Goal: Transaction & Acquisition: Book appointment/travel/reservation

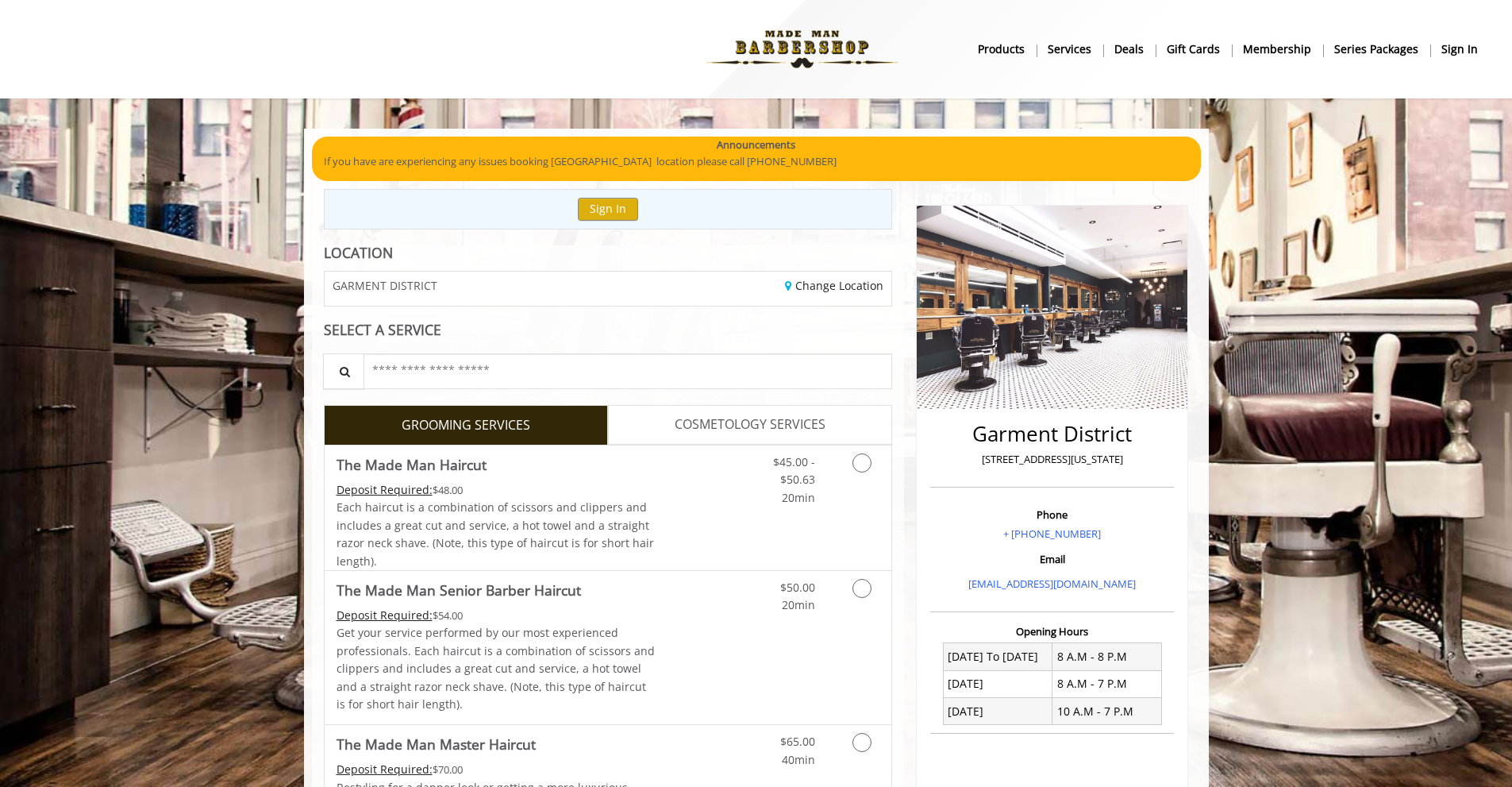
scroll to position [79, 0]
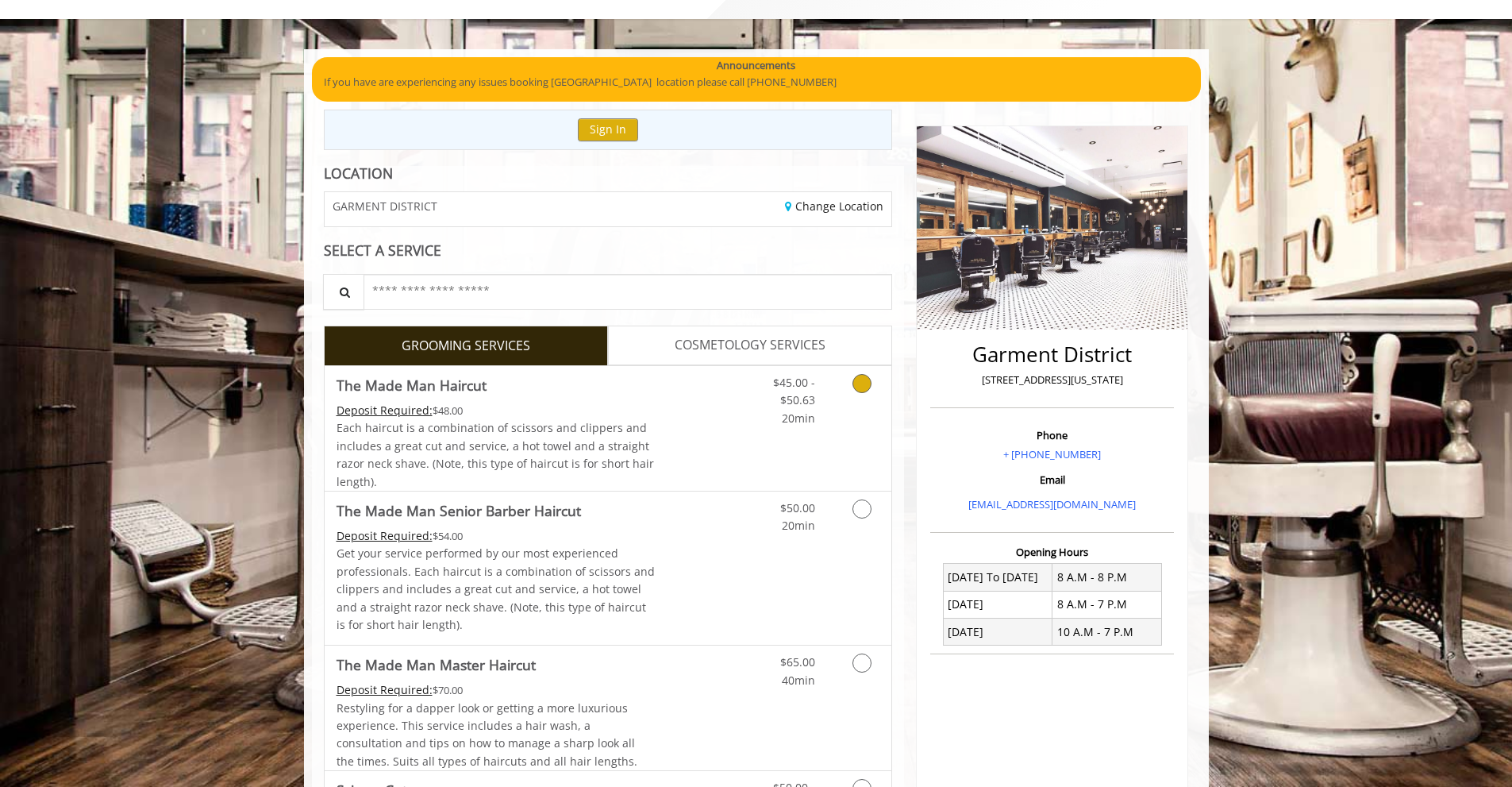
click at [608, 415] on div "Deposit Required: $48.00" at bounding box center [496, 410] width 319 height 17
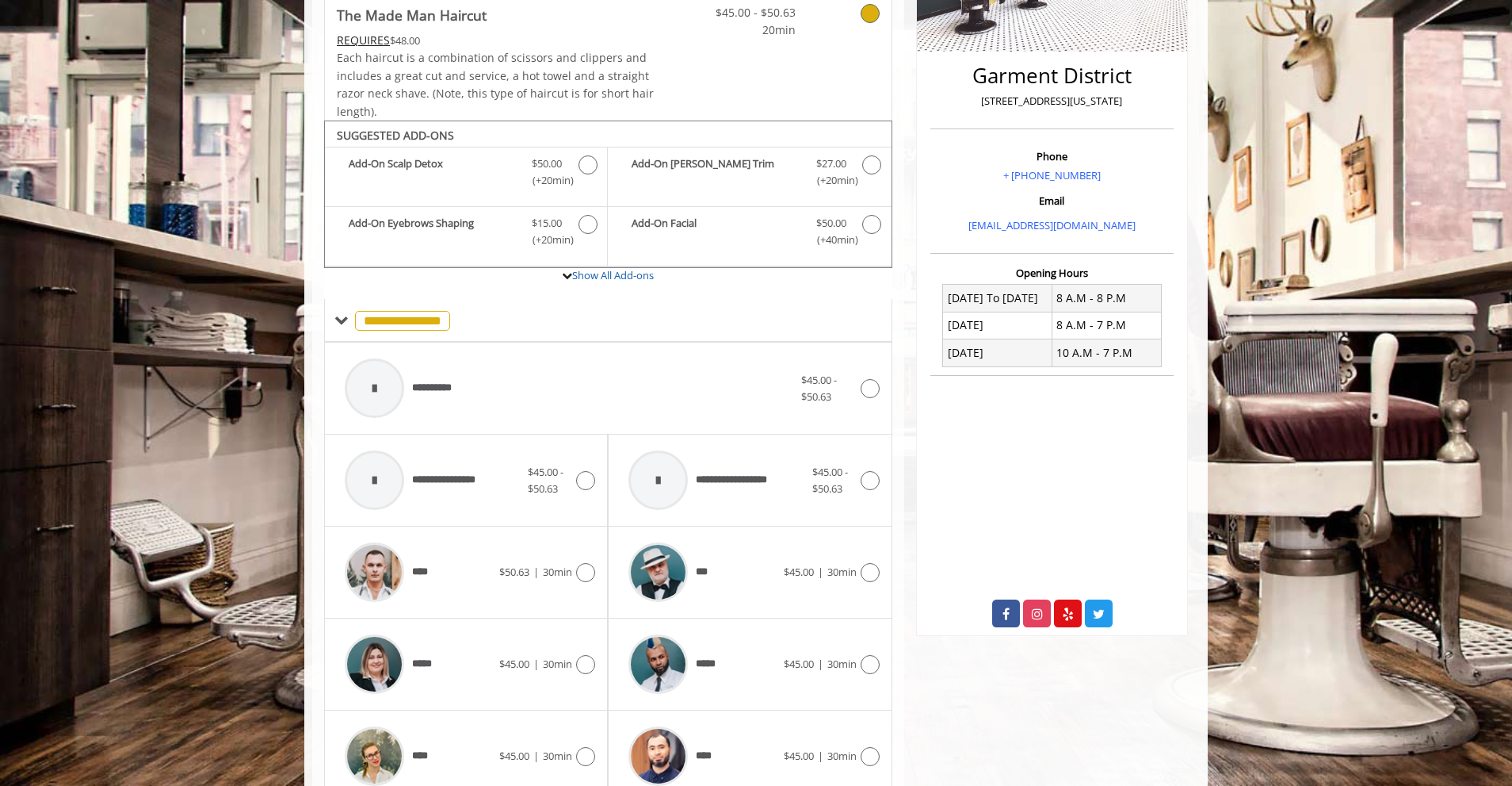
scroll to position [478, 0]
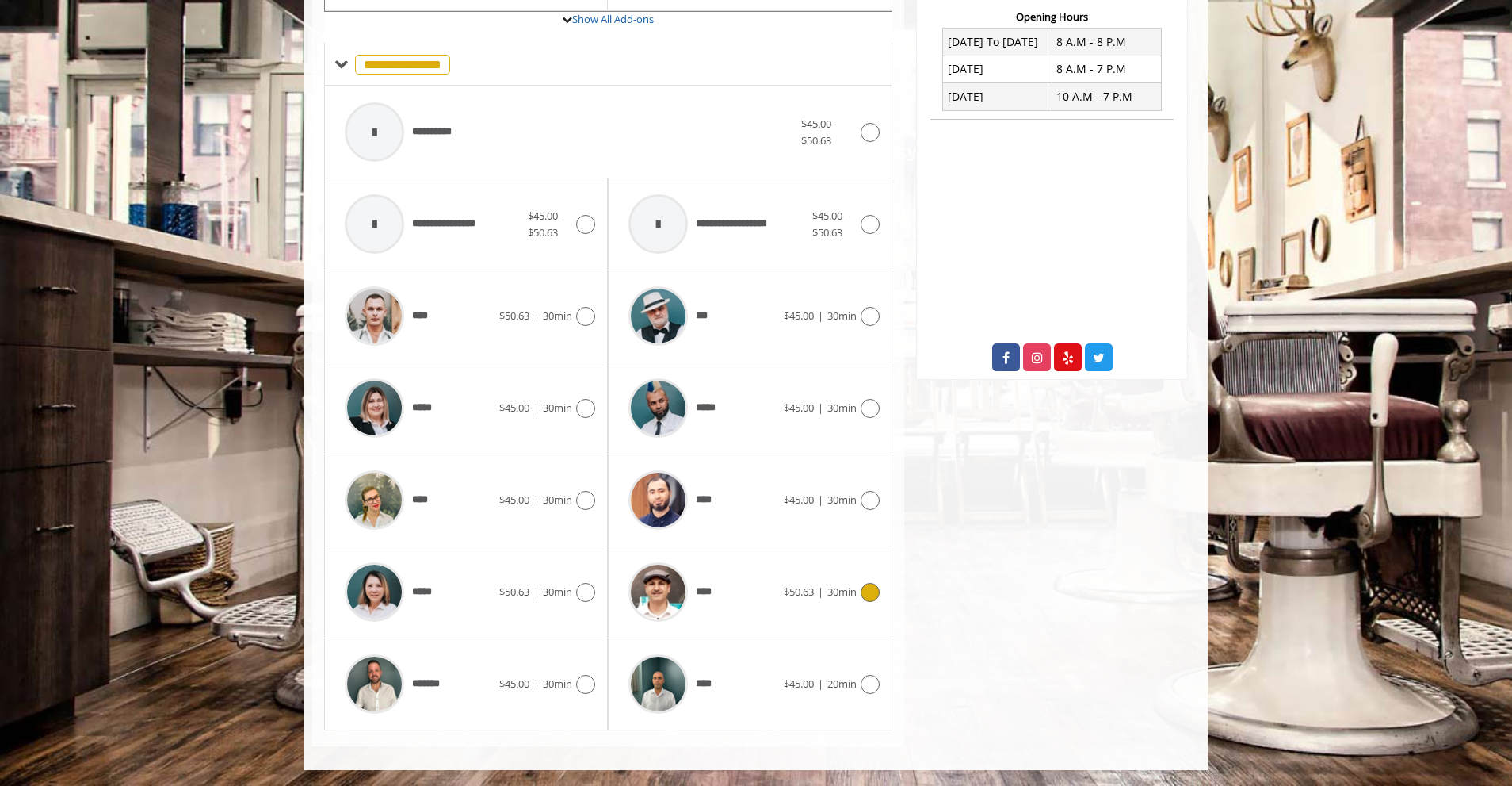
click at [735, 616] on div "****" at bounding box center [701, 592] width 162 height 75
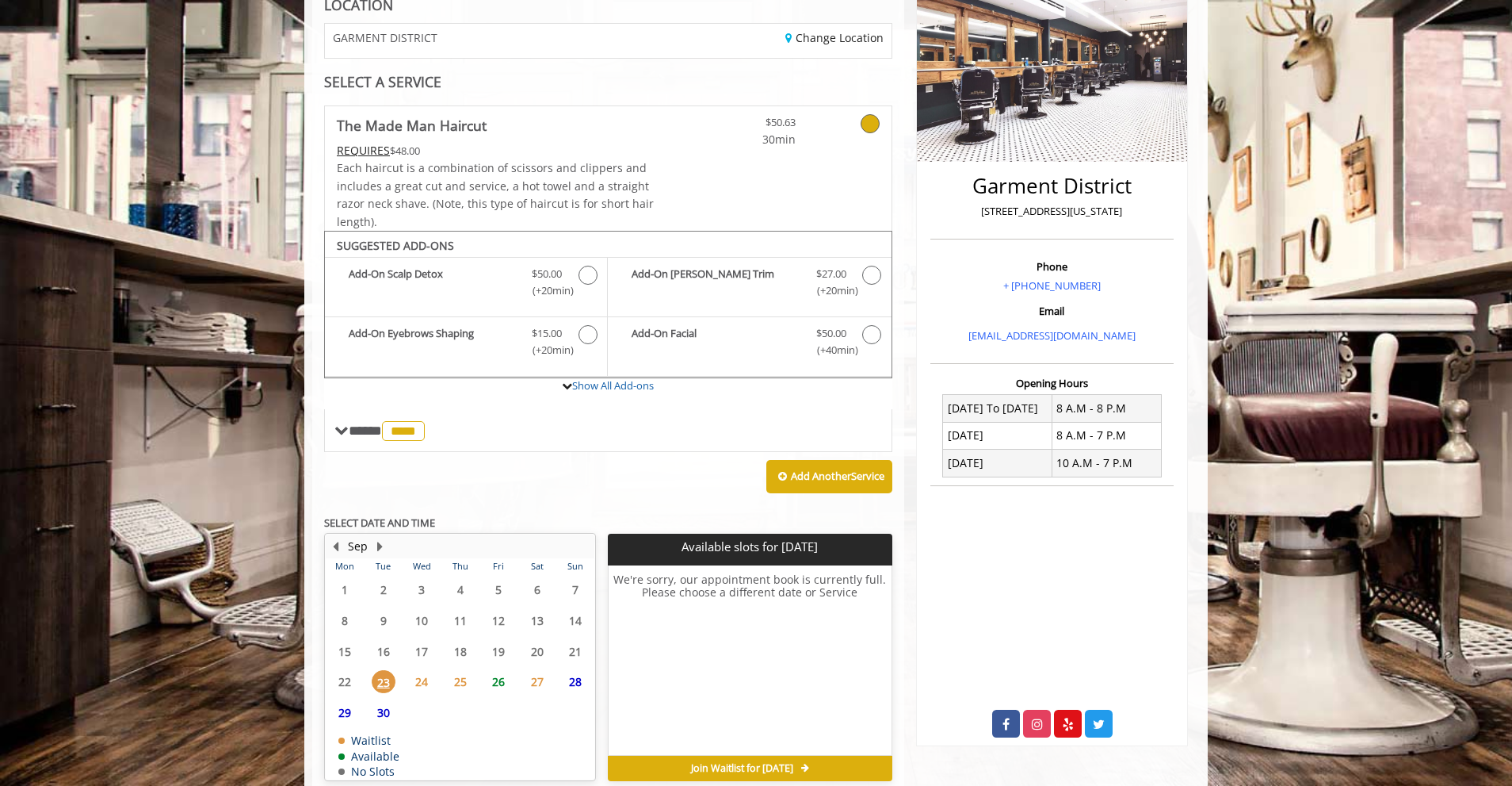
scroll to position [321, 0]
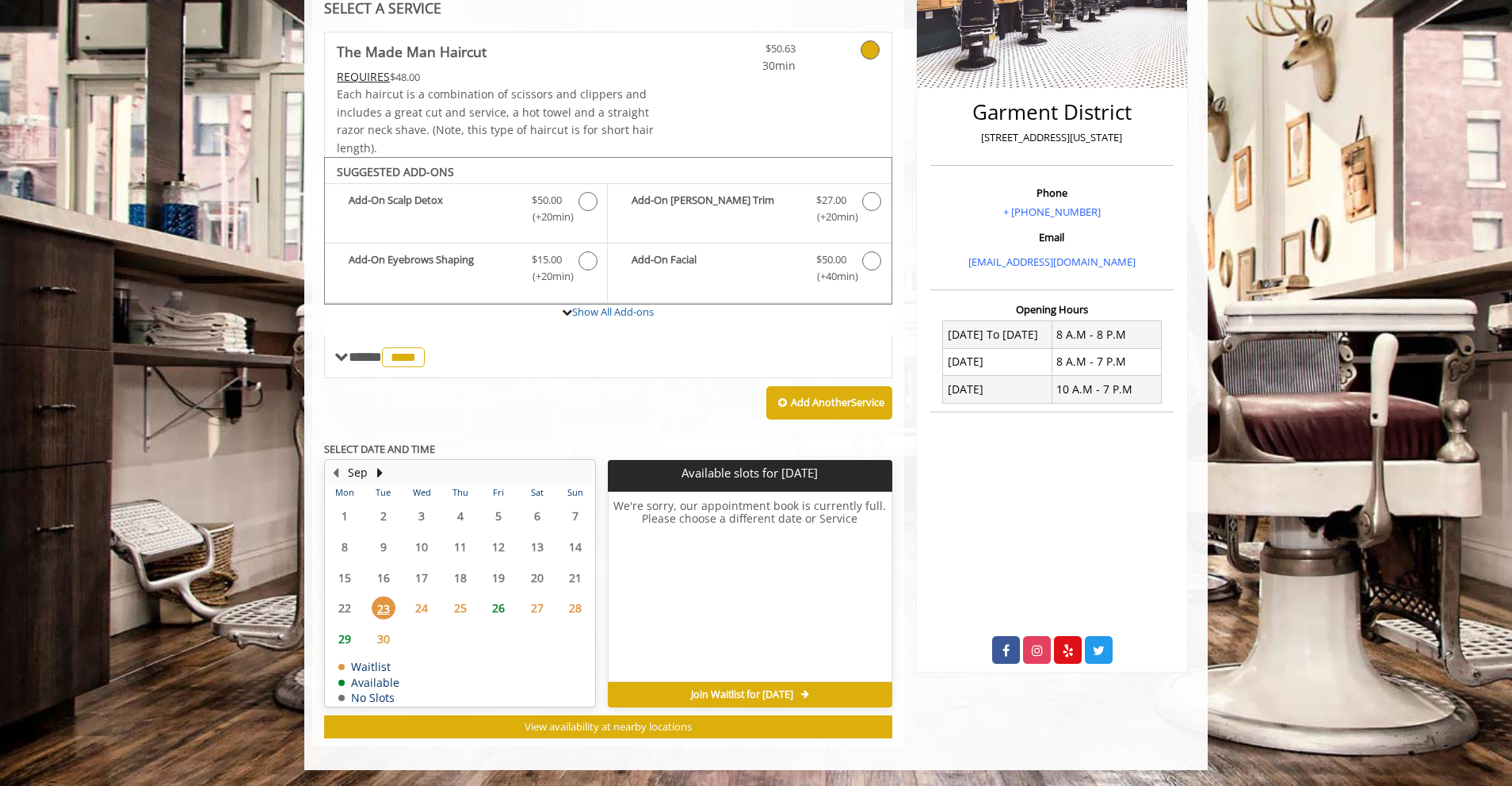
click at [503, 606] on span "26" at bounding box center [499, 608] width 24 height 23
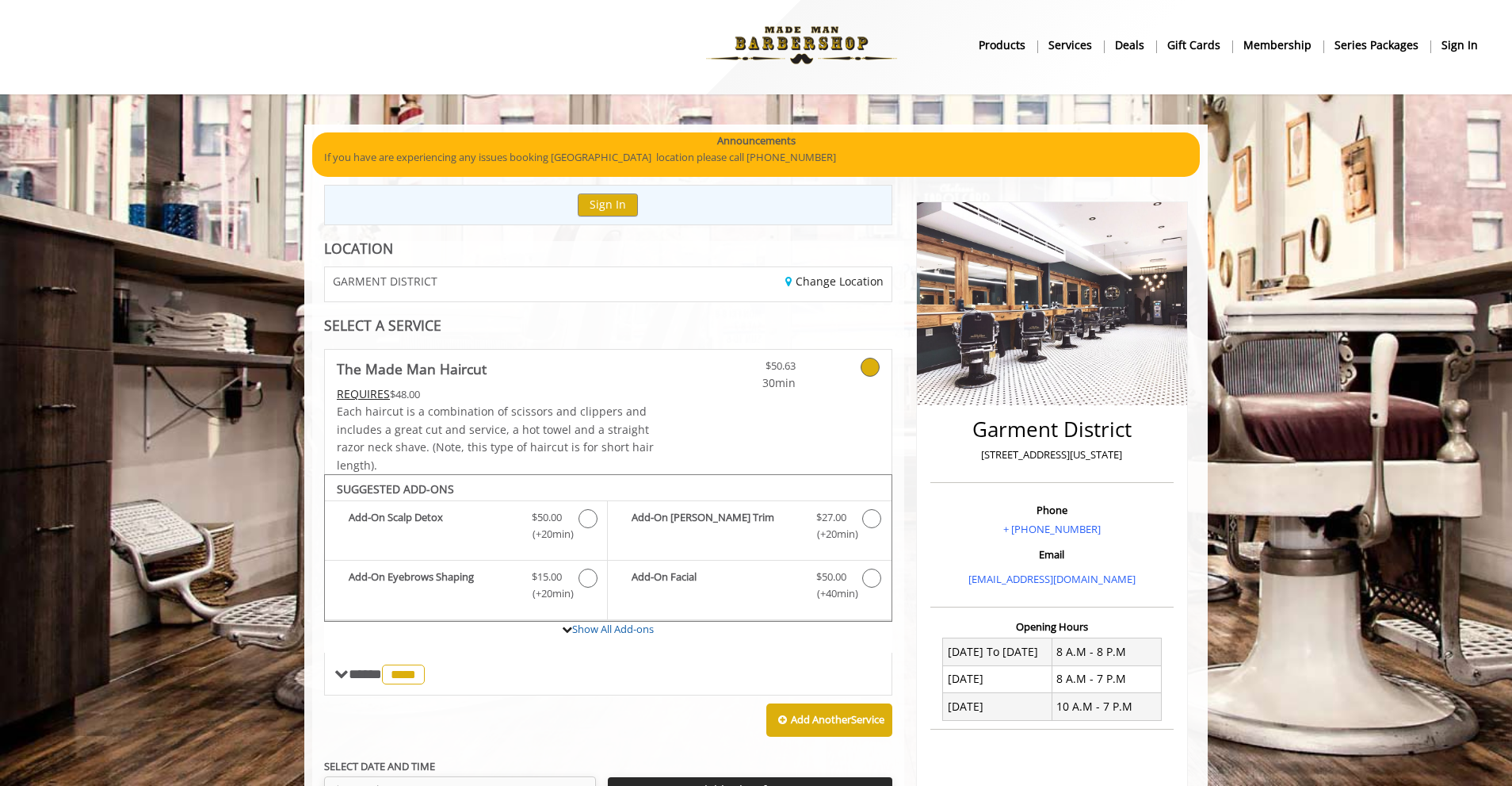
scroll to position [83, 0]
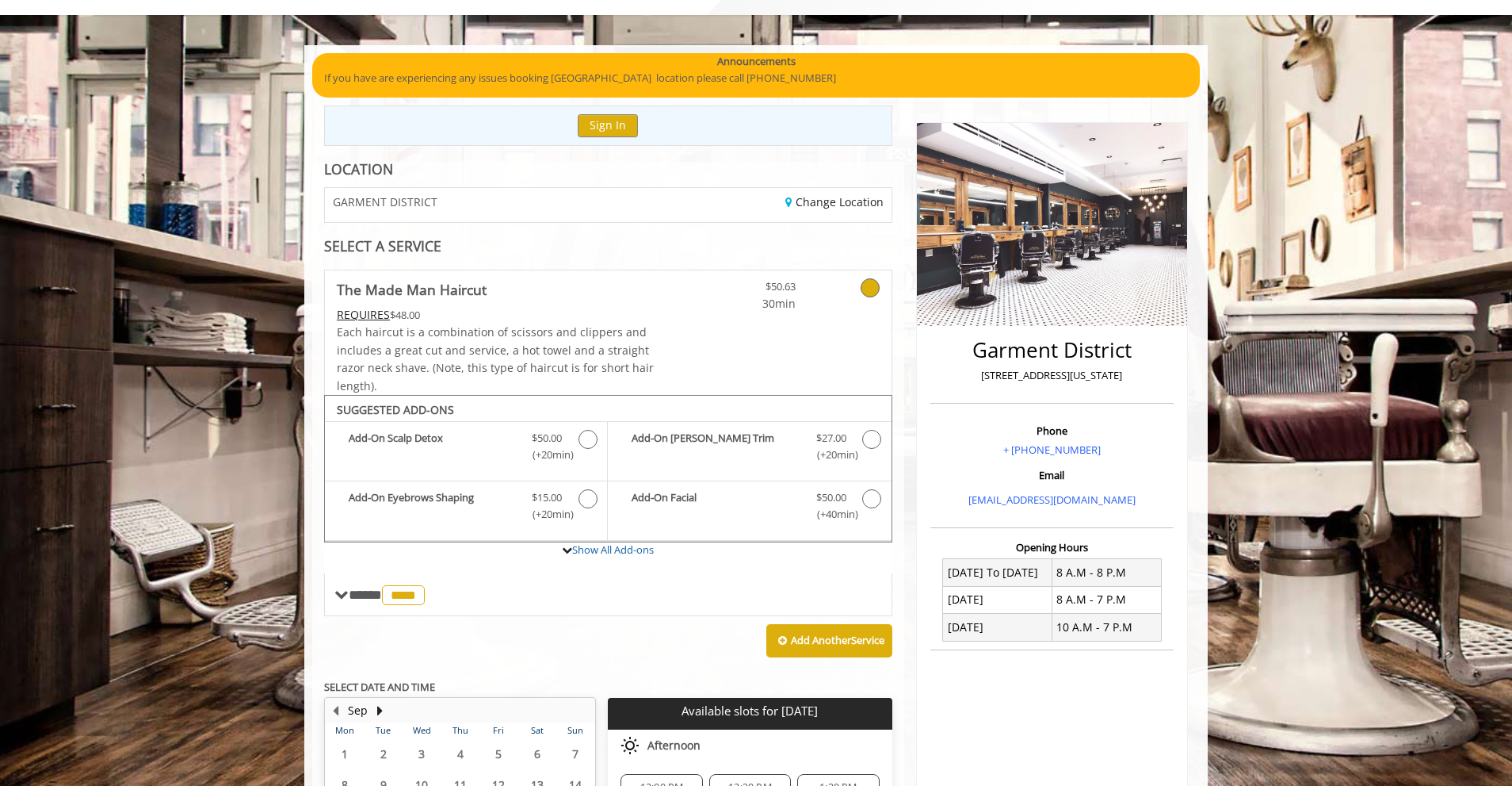
click at [439, 208] on div "GARMENT DISTRICT" at bounding box center [460, 205] width 295 height 34
click at [790, 205] on link "Change Location" at bounding box center [835, 202] width 99 height 15
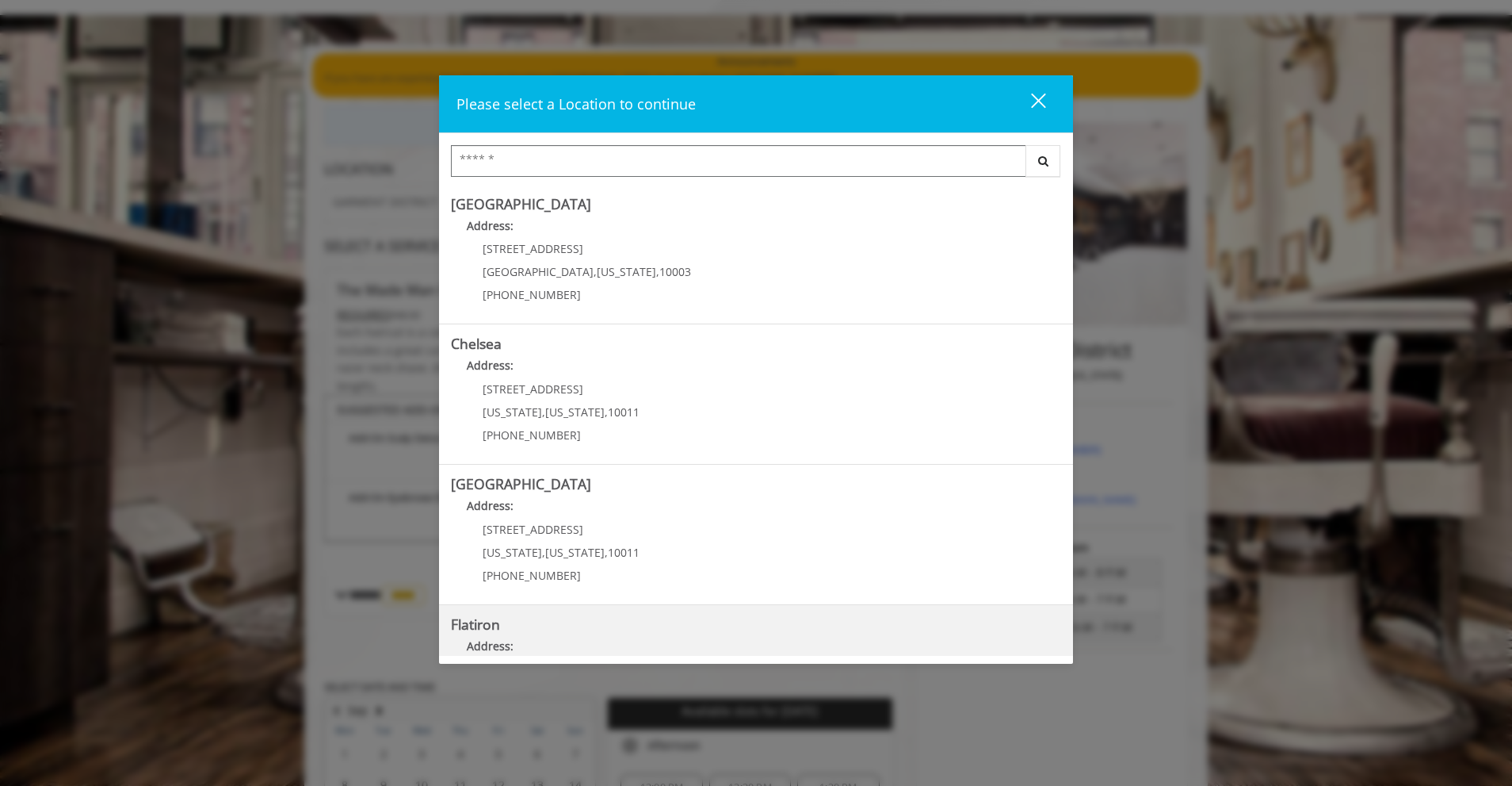
scroll to position [229, 0]
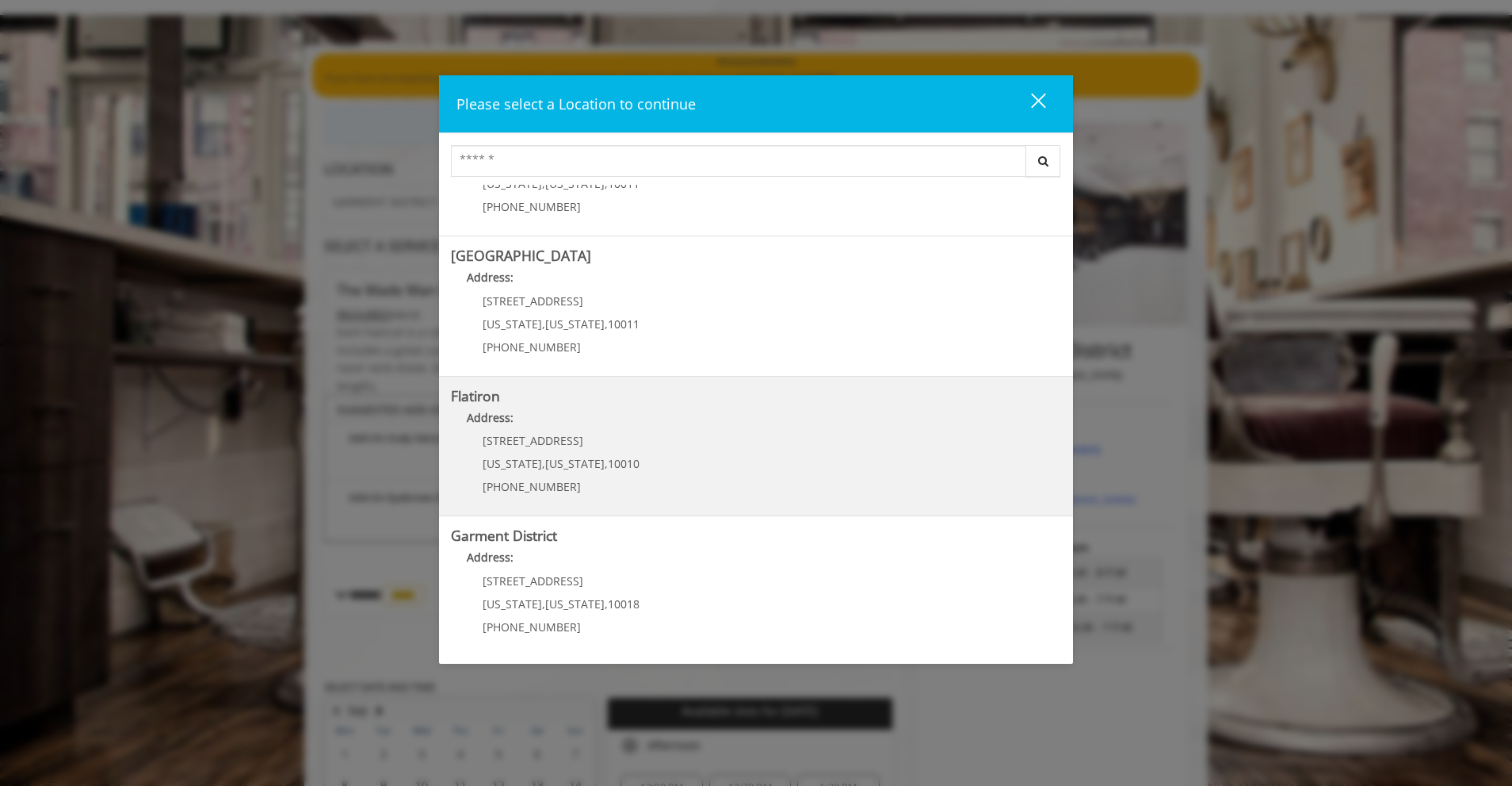
click at [683, 502] on "Flatiron Address: [STREET_ADDRESS][US_STATE][US_STATE] (917) 475-1765" at bounding box center [756, 446] width 611 height 116
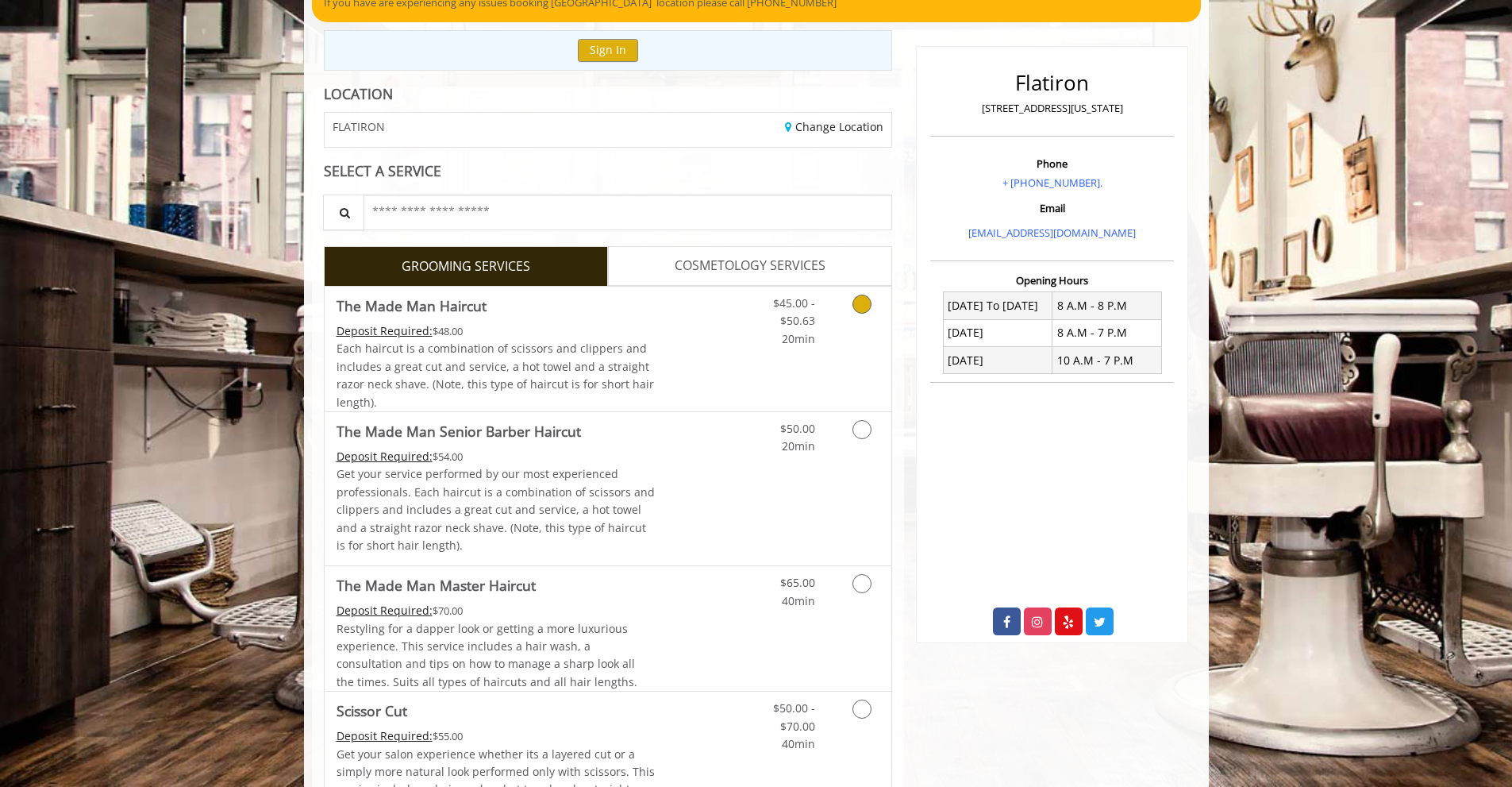
click at [695, 363] on link "Discounted Price" at bounding box center [701, 349] width 94 height 125
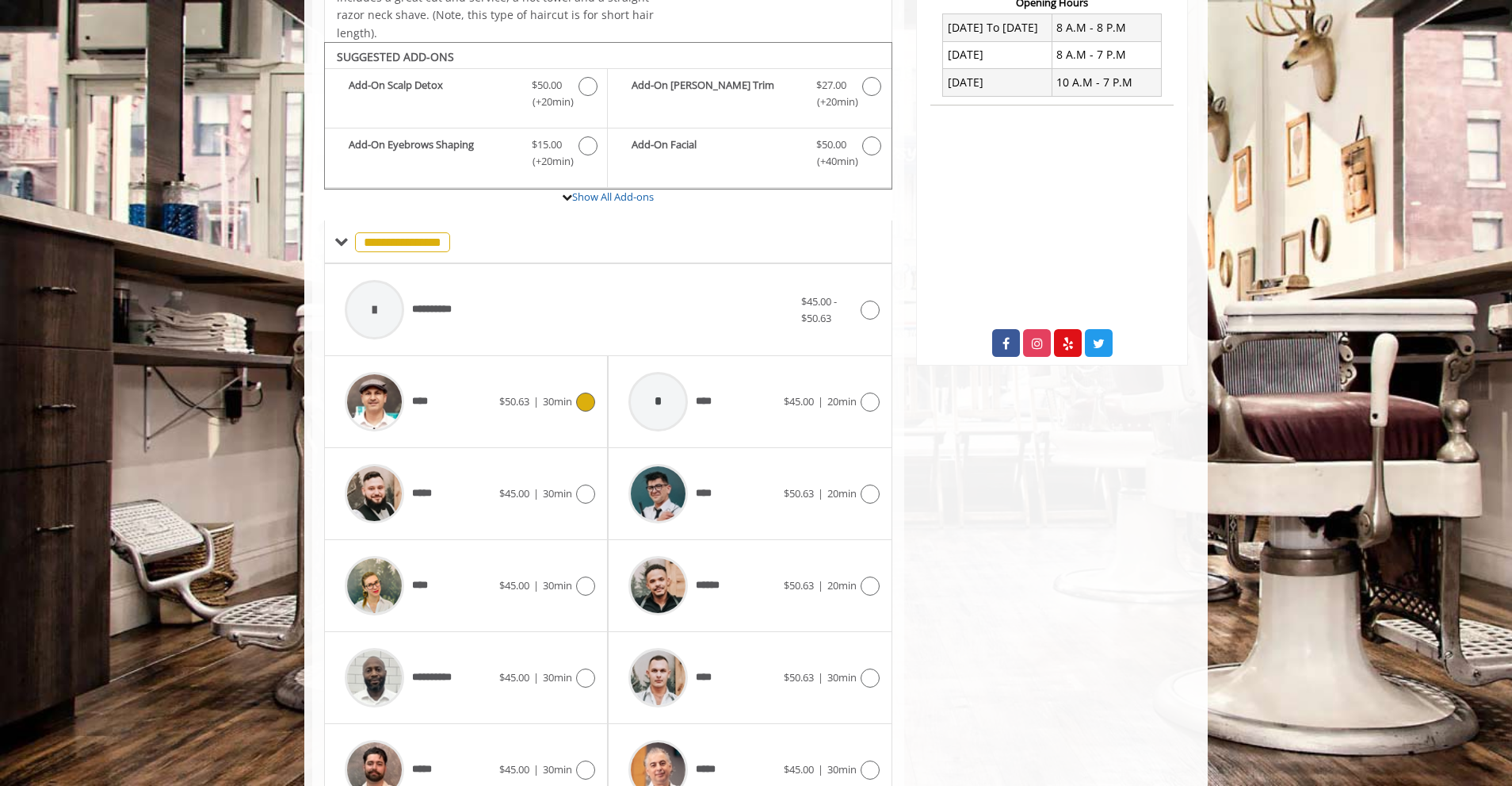
scroll to position [478, 0]
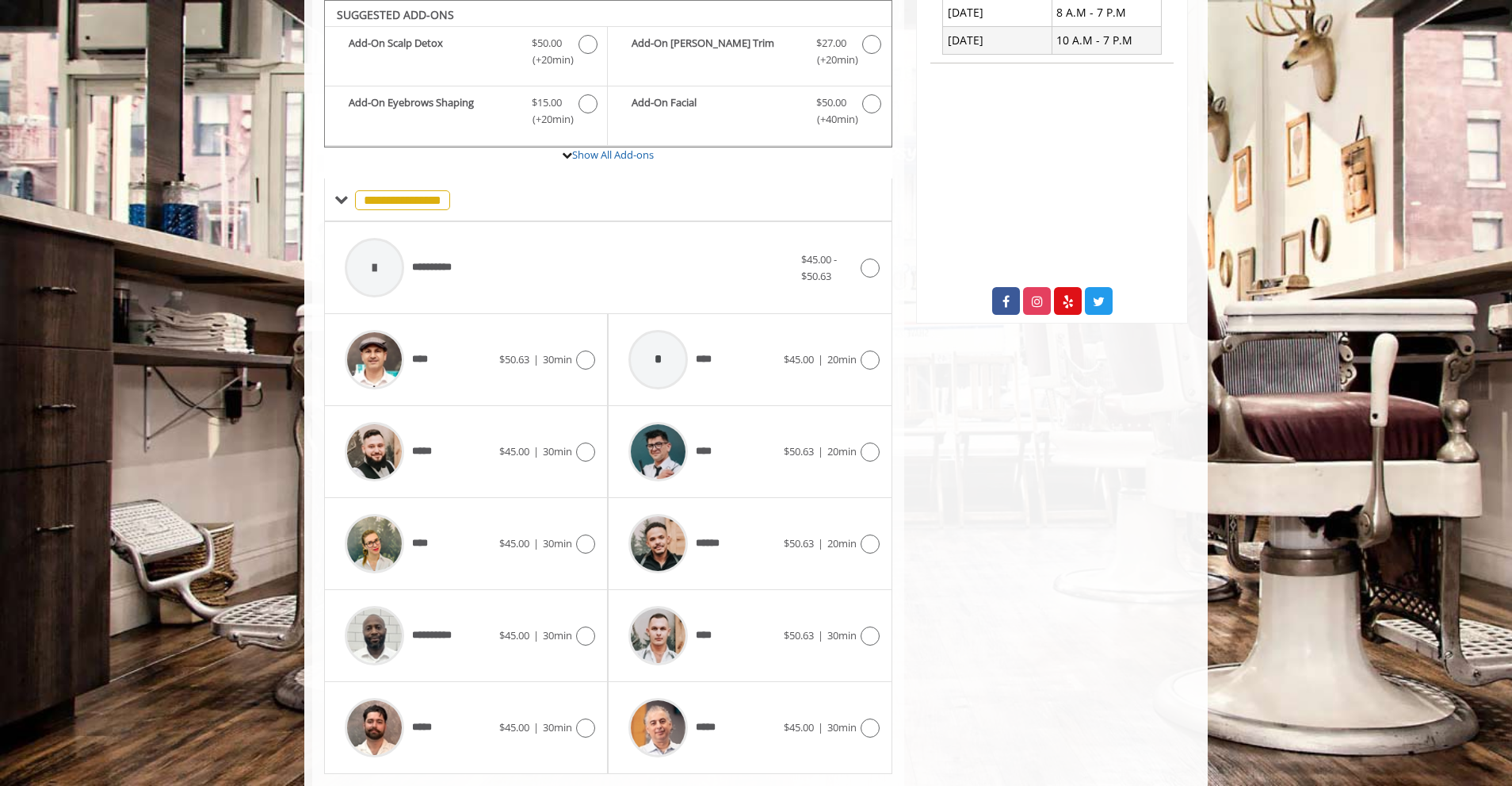
click at [603, 354] on div "**** $50.63 | 30min" at bounding box center [465, 360] width 283 height 92
click at [592, 356] on icon at bounding box center [586, 360] width 19 height 19
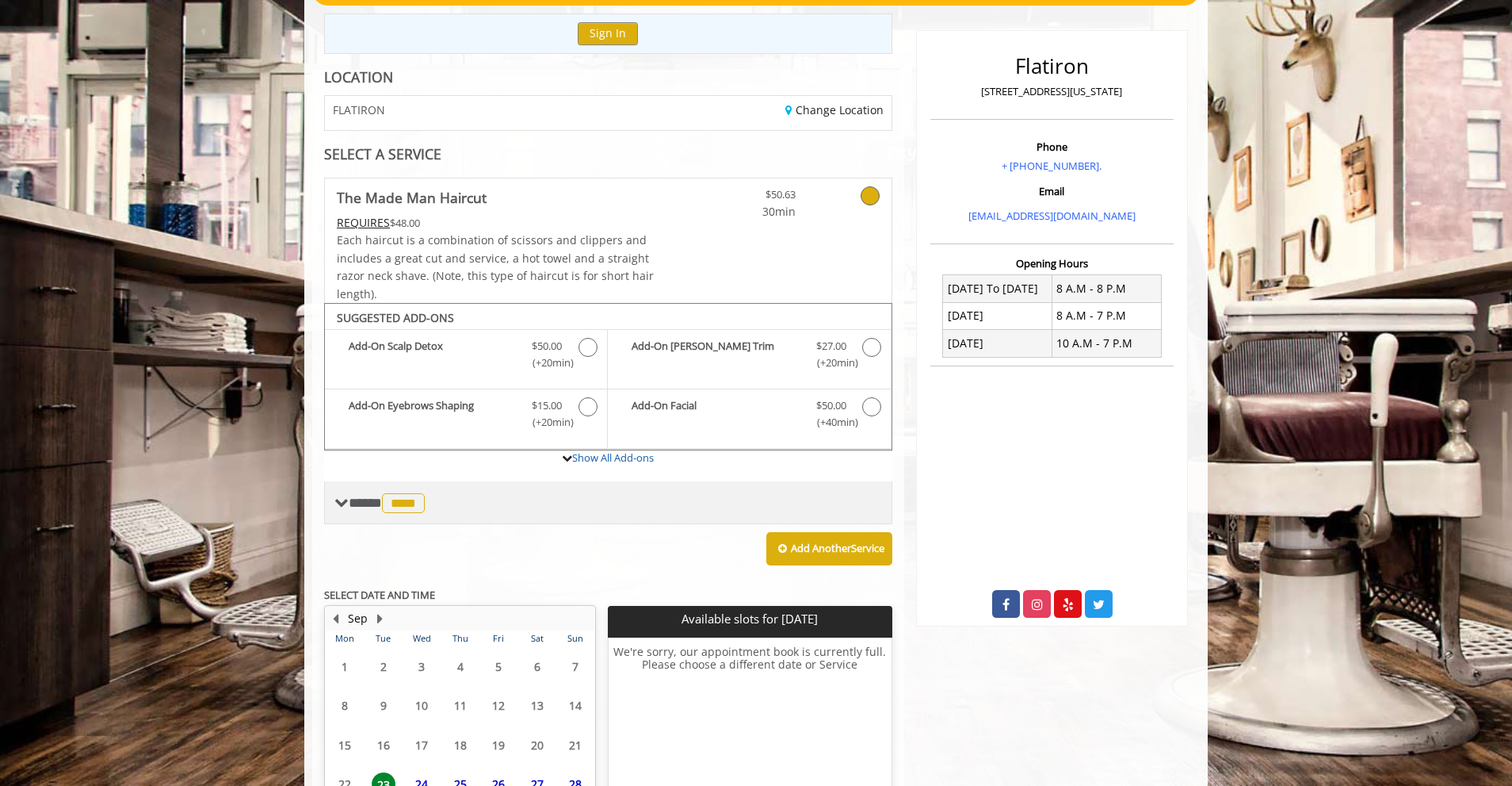
scroll to position [321, 0]
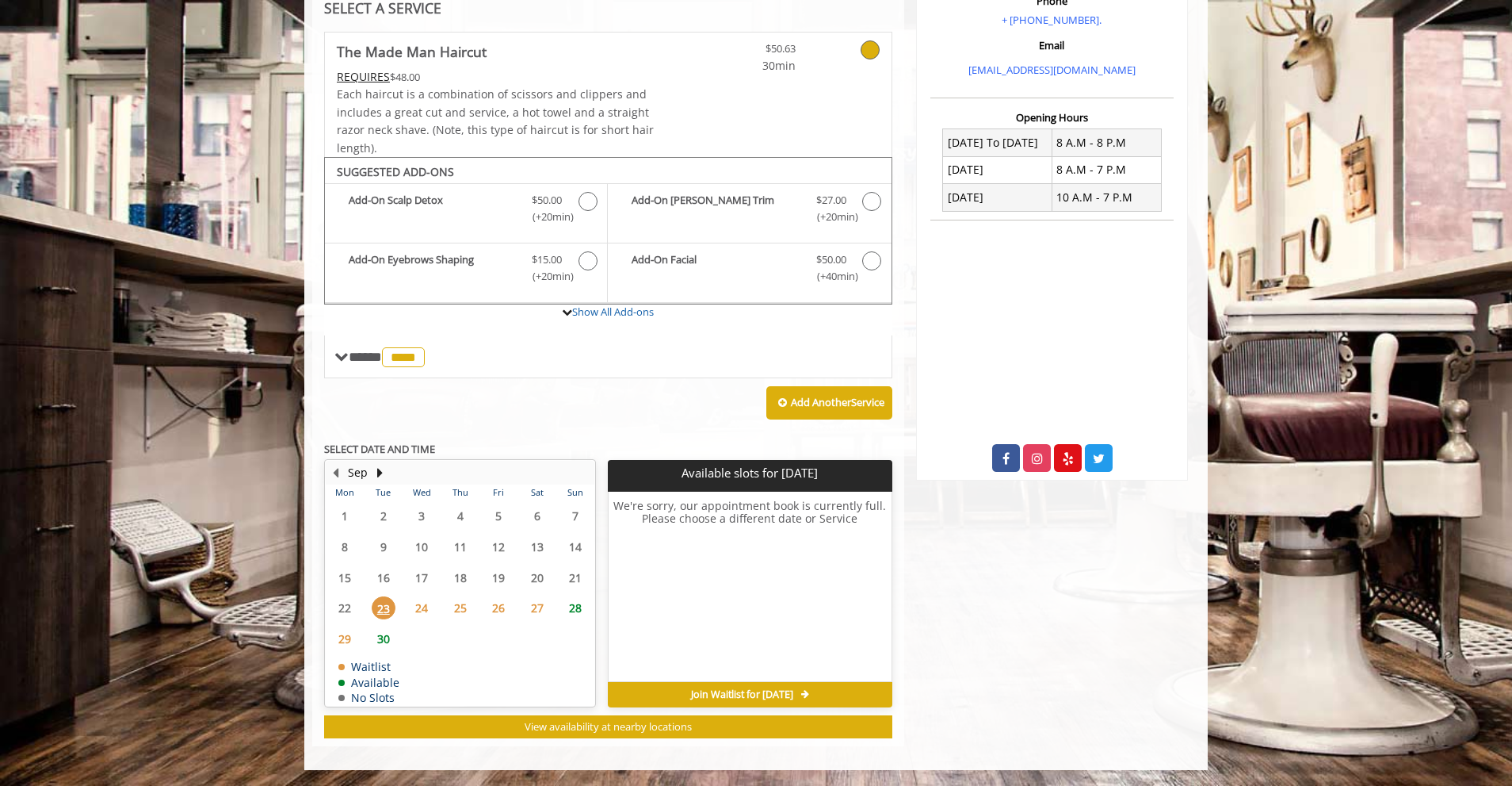
click at [383, 642] on span "30" at bounding box center [384, 639] width 24 height 23
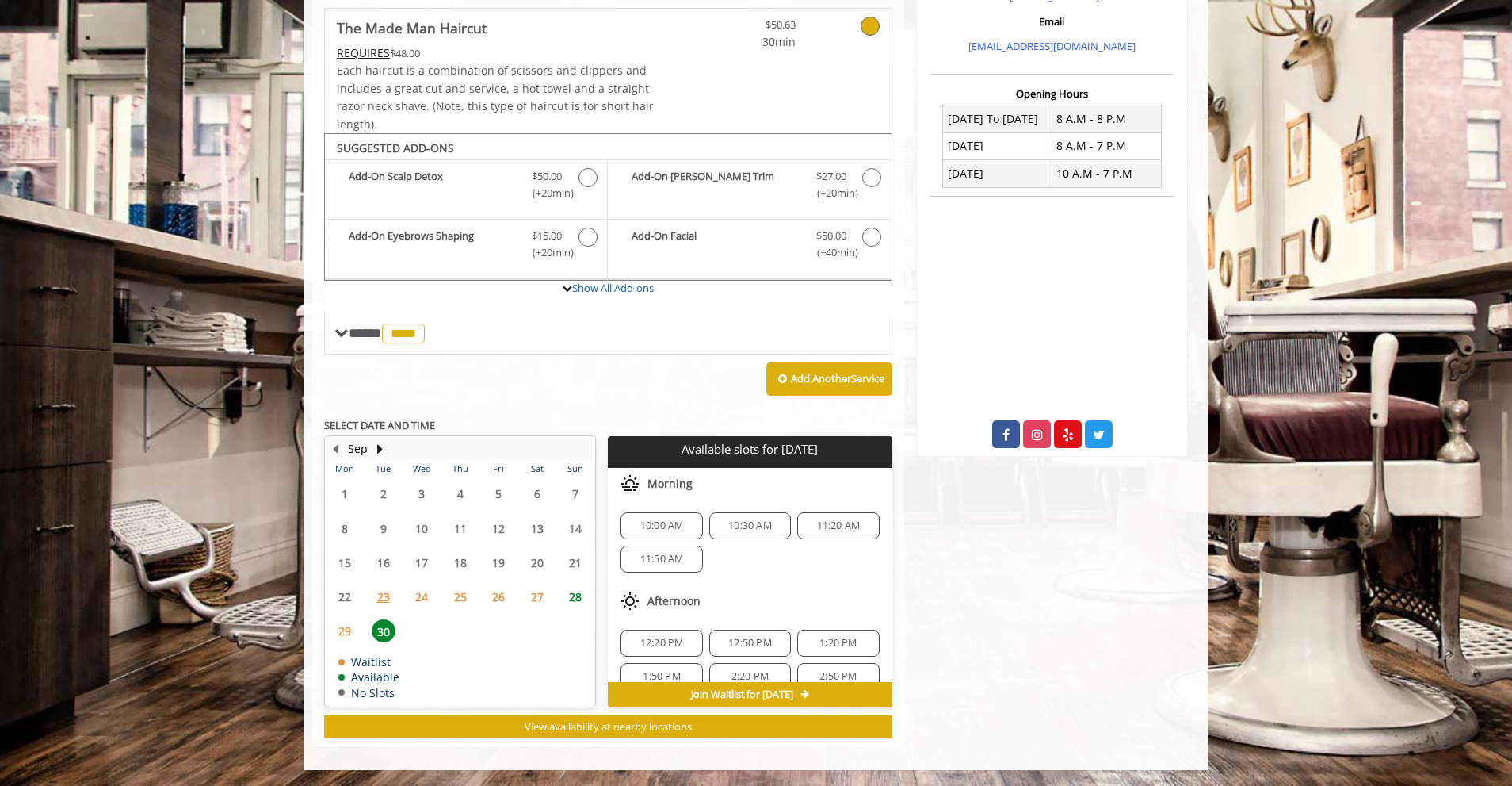
scroll to position [54, 0]
